Goal: Information Seeking & Learning: Learn about a topic

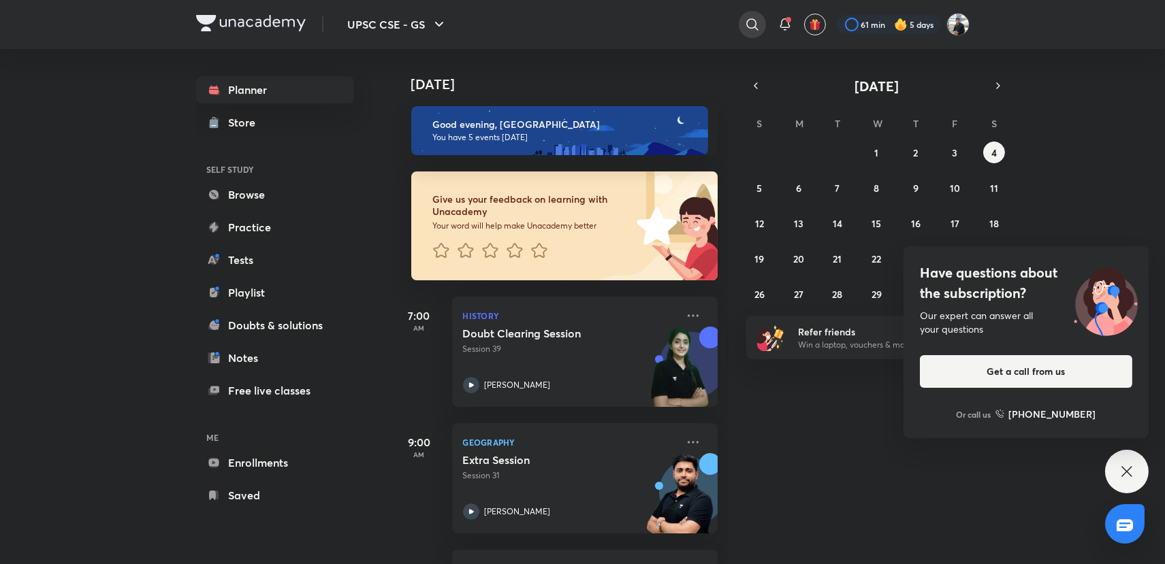
click at [751, 26] on icon at bounding box center [752, 24] width 16 height 16
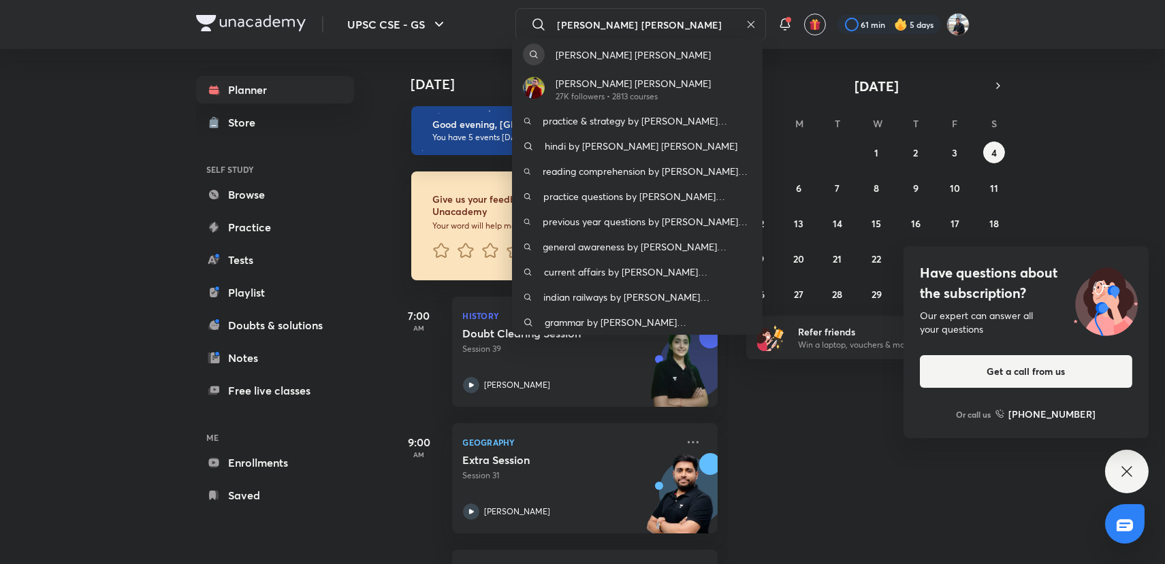
type input "[PERSON_NAME] [PERSON_NAME]"
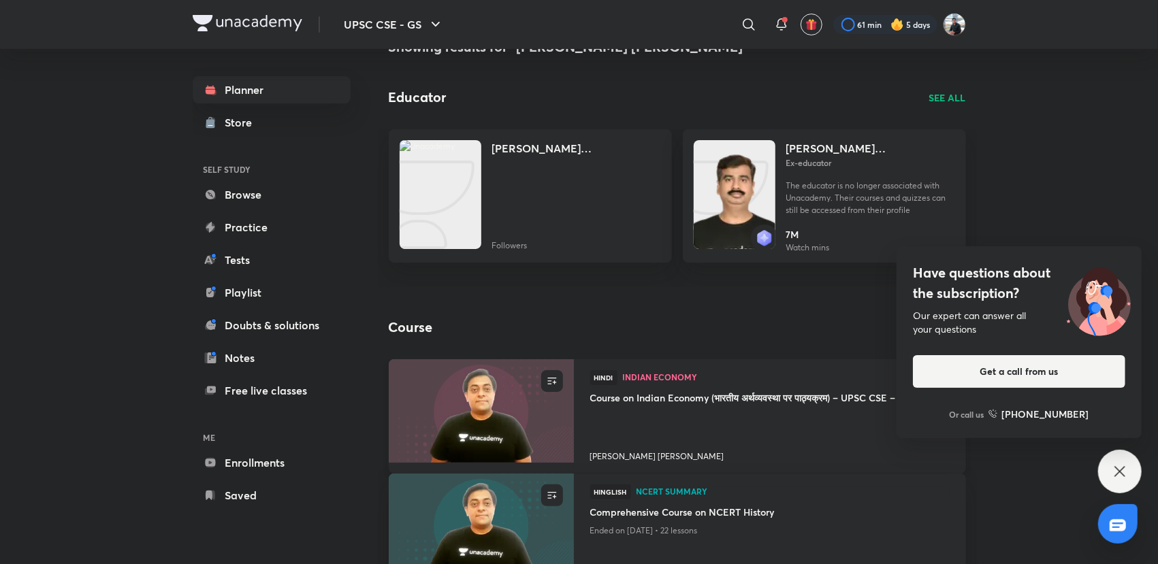
scroll to position [115, 0]
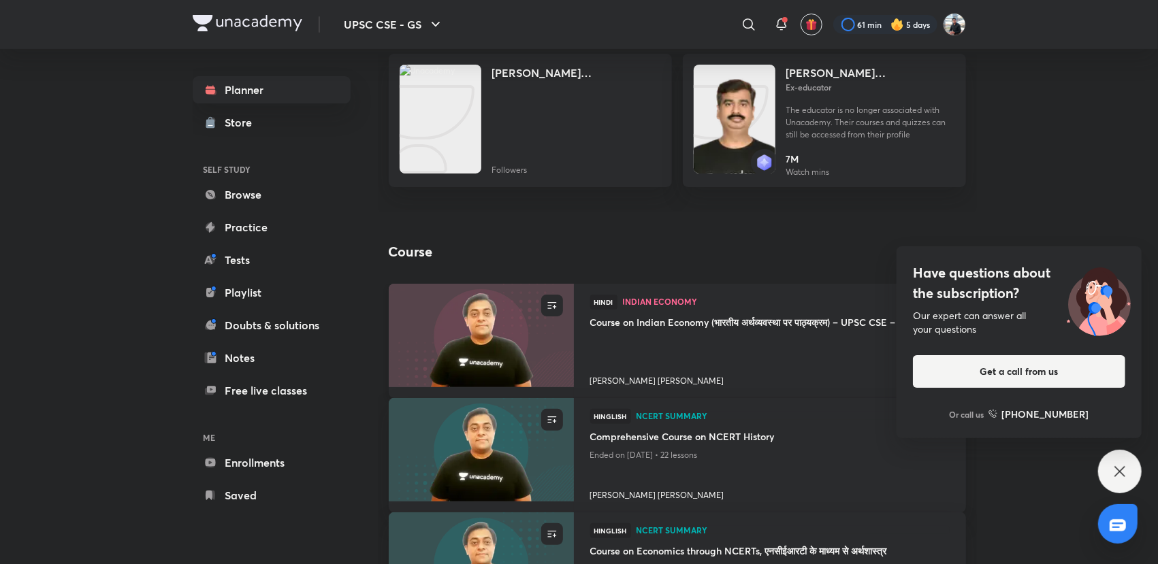
click at [645, 379] on h4 "[PERSON_NAME] [PERSON_NAME]" at bounding box center [769, 379] width 359 height 18
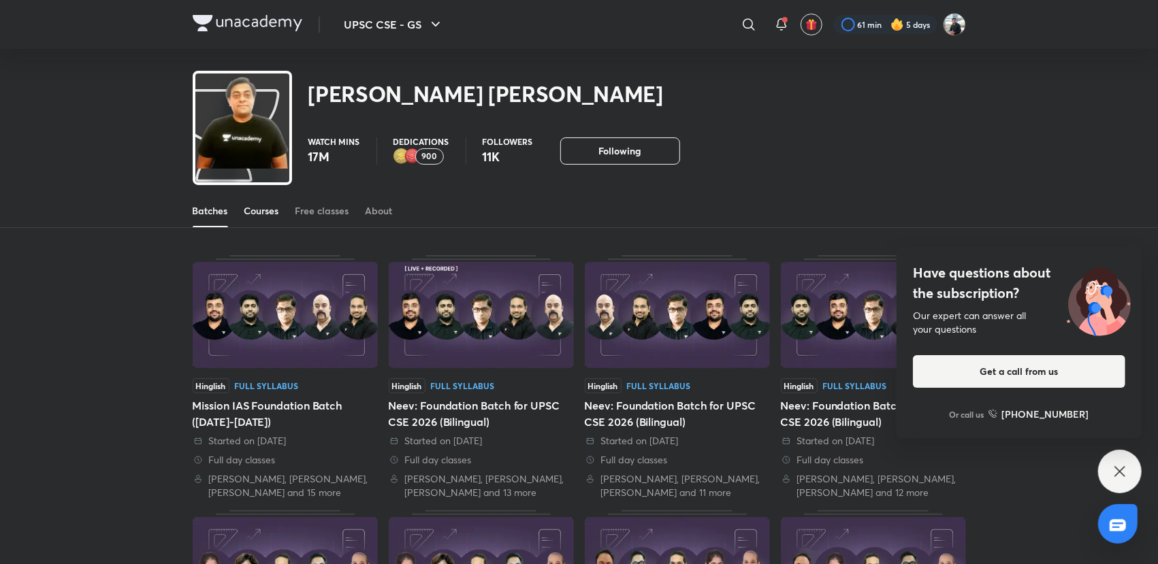
click at [256, 206] on div "Courses" at bounding box center [261, 211] width 35 height 14
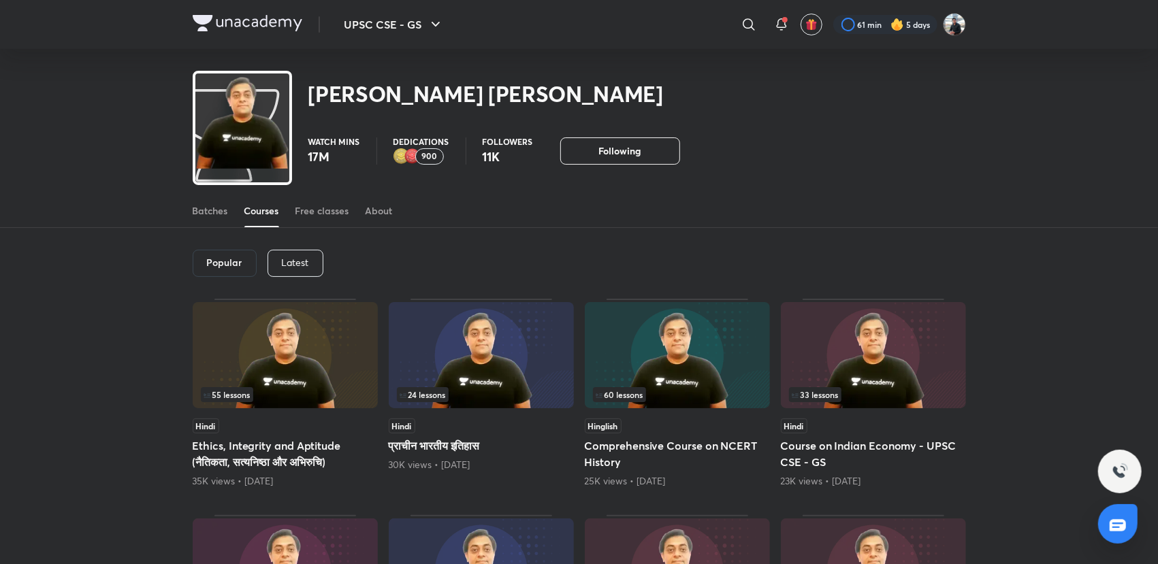
click at [285, 338] on img at bounding box center [285, 355] width 185 height 106
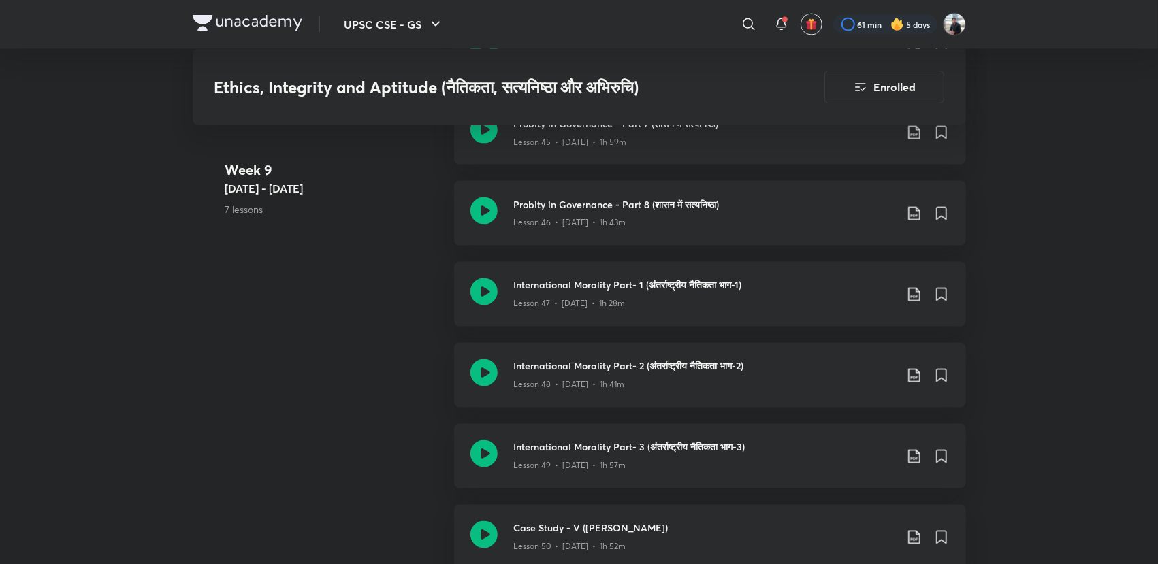
scroll to position [4462, 0]
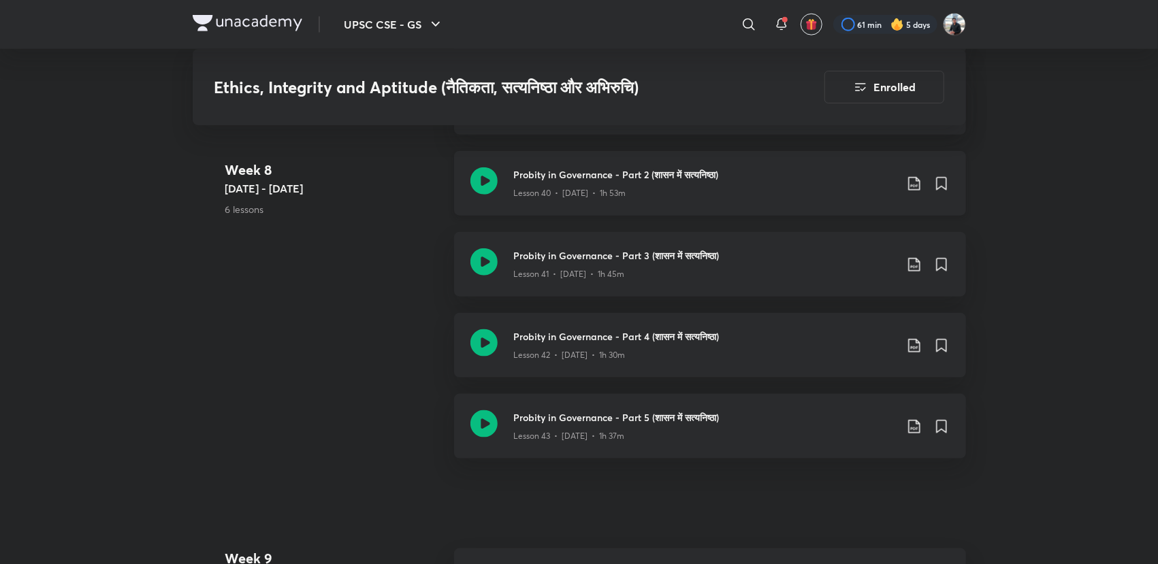
click at [482, 195] on icon at bounding box center [483, 180] width 27 height 27
